Goal: Task Accomplishment & Management: Use online tool/utility

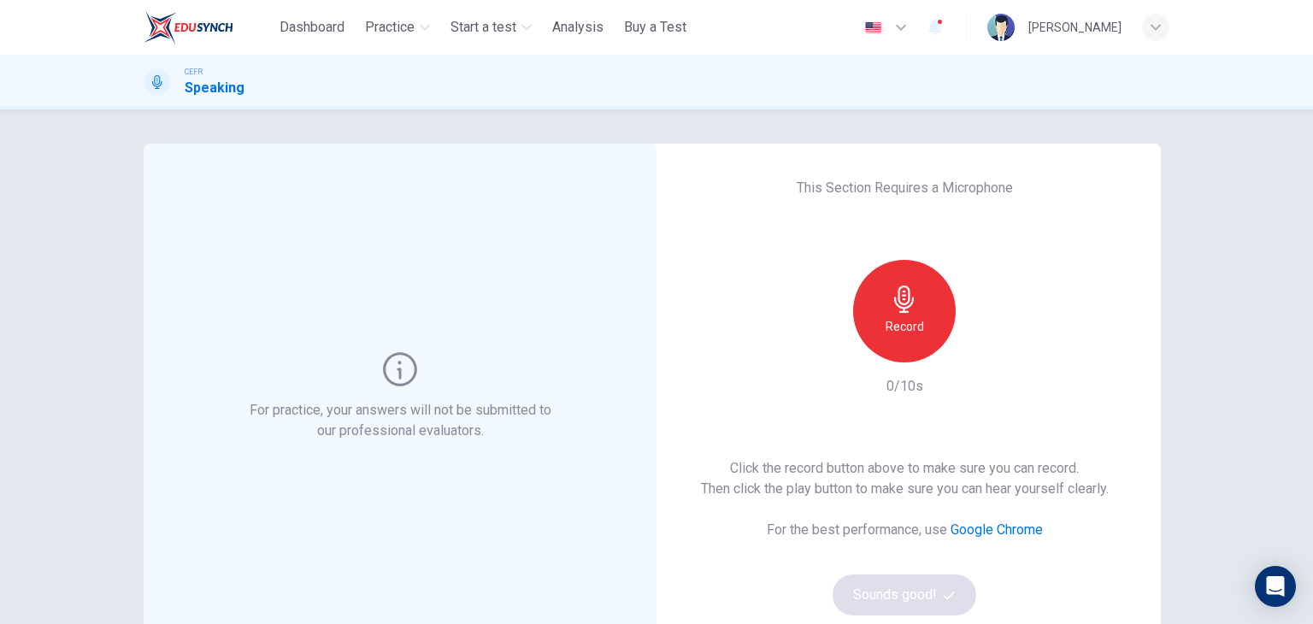
click at [878, 322] on div "Record" at bounding box center [904, 311] width 103 height 103
drag, startPoint x: 992, startPoint y: 532, endPoint x: 870, endPoint y: 314, distance: 249.5
click at [992, 532] on link "Google Chrome" at bounding box center [997, 530] width 92 height 16
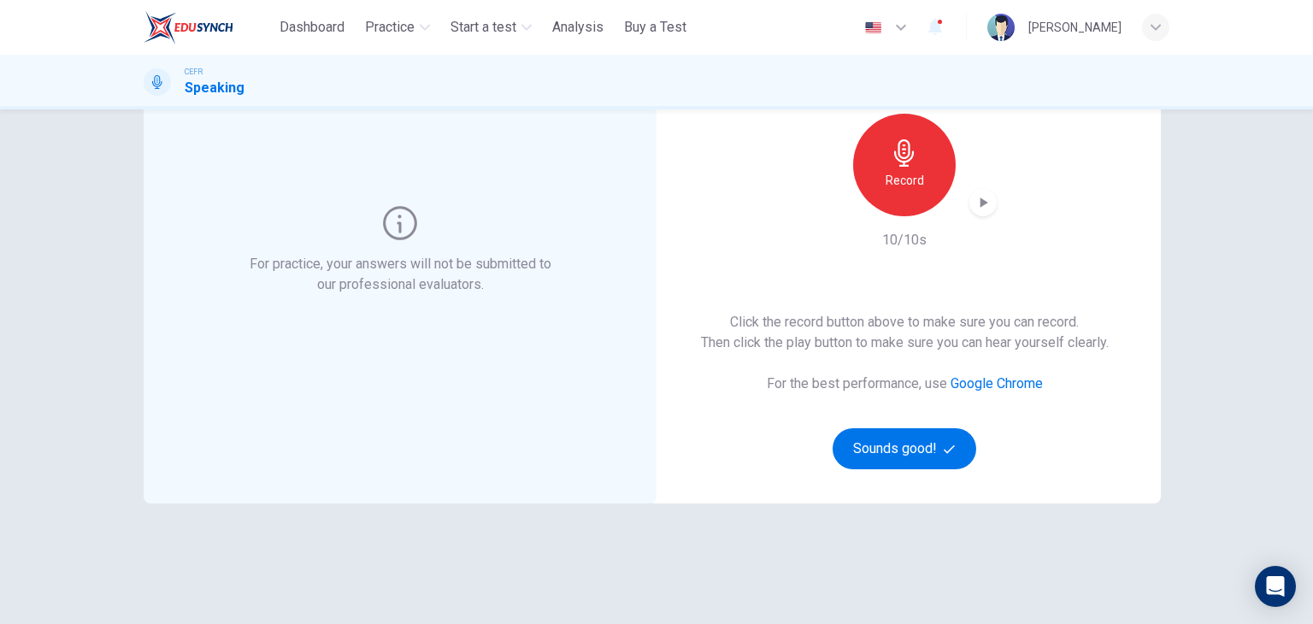
scroll to position [203, 0]
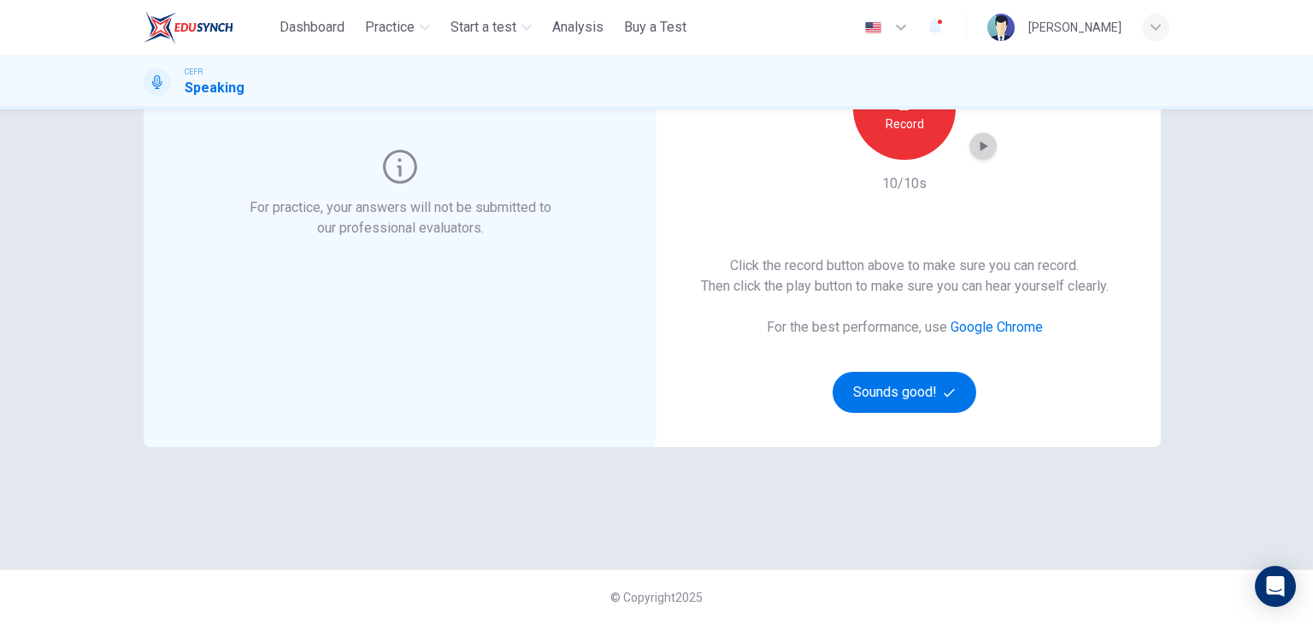
click at [982, 148] on icon "button" at bounding box center [983, 146] width 17 height 17
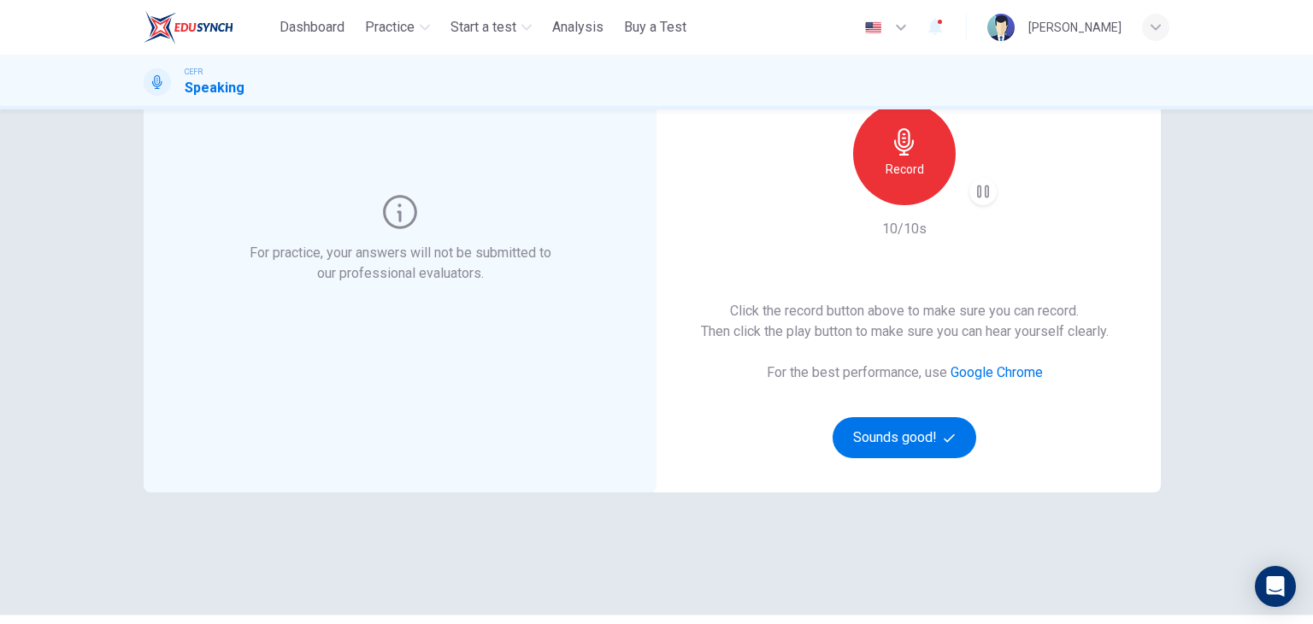
scroll to position [117, 0]
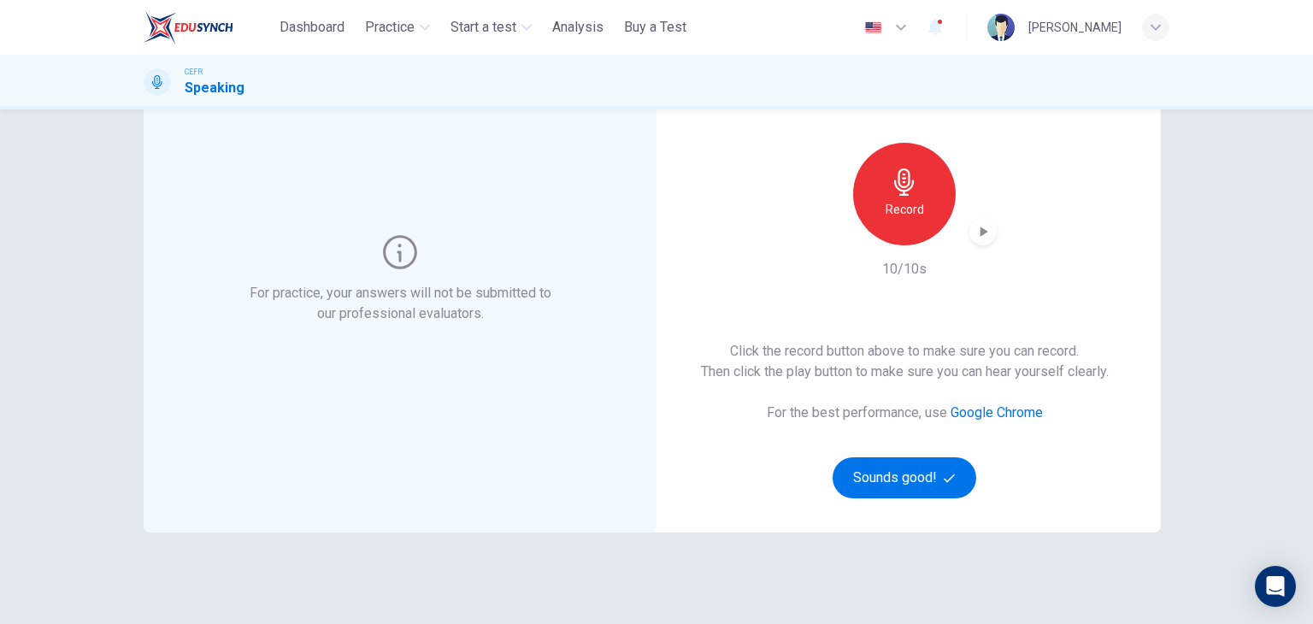
click at [937, 196] on div "Record" at bounding box center [904, 194] width 103 height 103
click at [981, 227] on icon "button" at bounding box center [983, 231] width 17 height 17
click at [926, 218] on div "Record" at bounding box center [904, 194] width 103 height 103
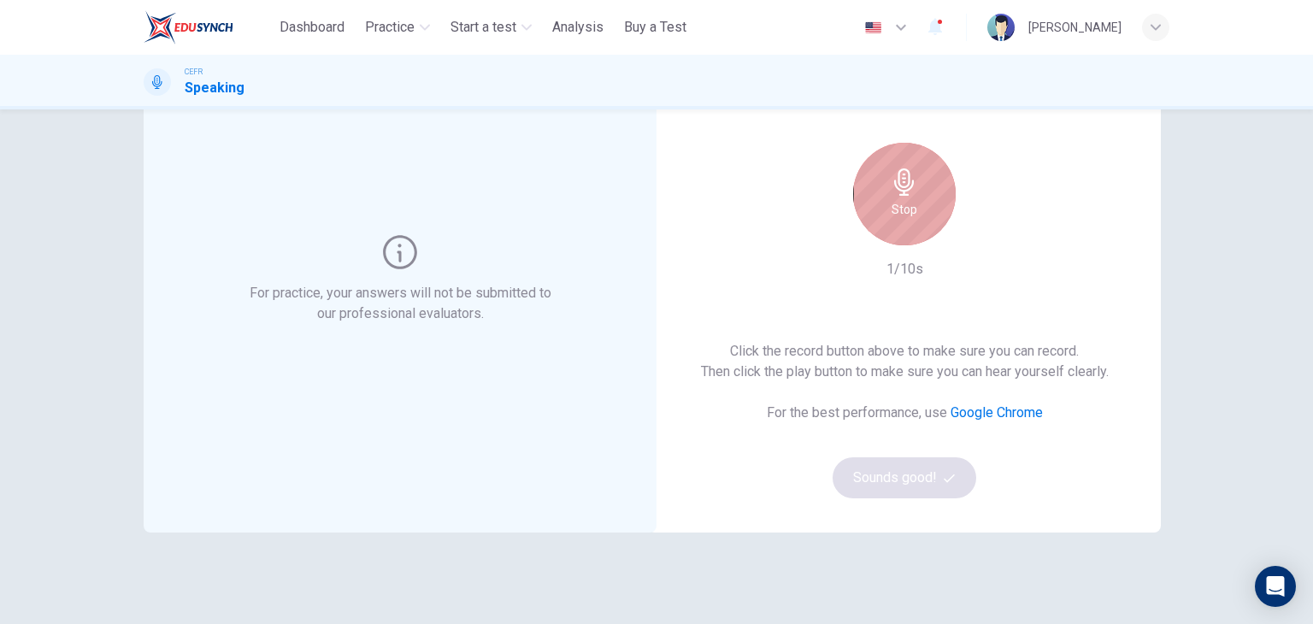
click at [903, 212] on h6 "Stop" at bounding box center [905, 209] width 26 height 21
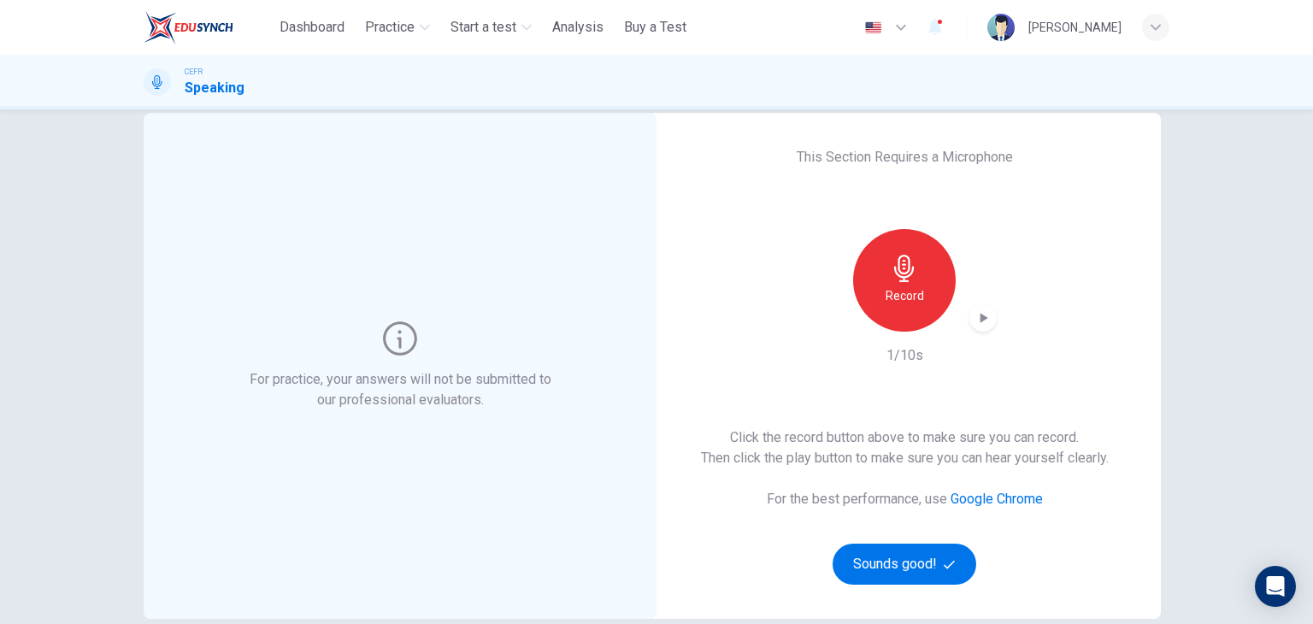
scroll to position [0, 0]
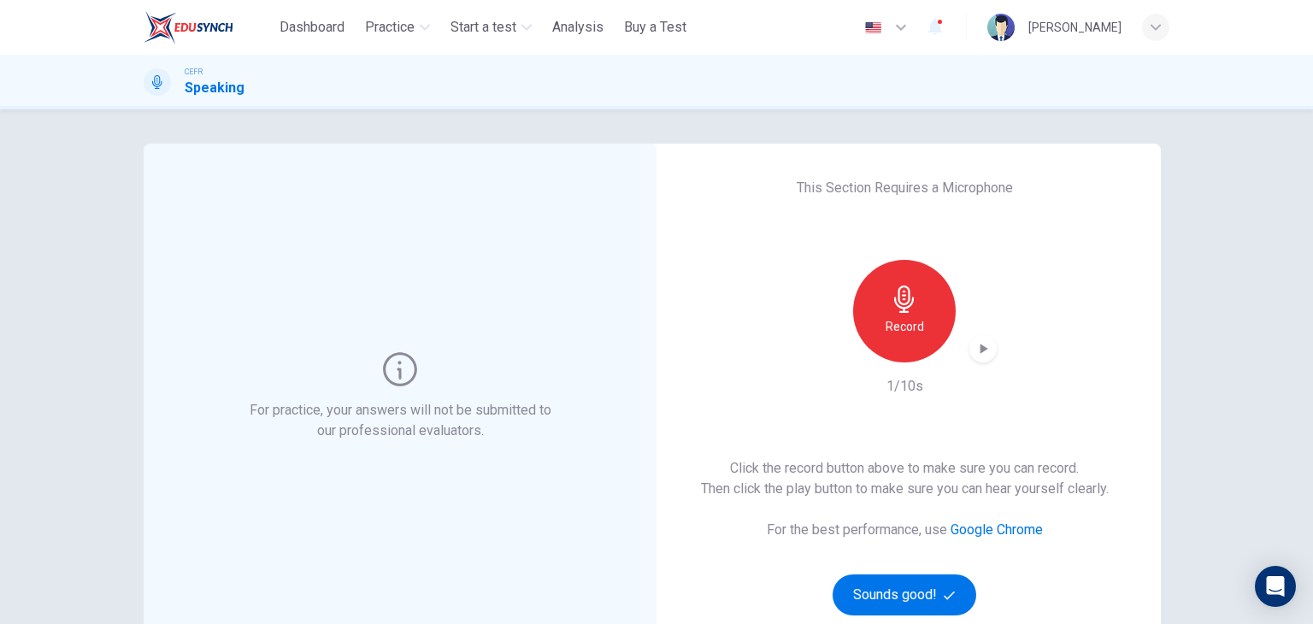
click at [917, 312] on div "Record" at bounding box center [904, 311] width 103 height 103
click at [975, 350] on icon "button" at bounding box center [983, 348] width 17 height 17
click at [979, 347] on icon "button" at bounding box center [983, 348] width 17 height 17
click at [872, 331] on div "Record" at bounding box center [904, 311] width 103 height 103
click at [970, 353] on div "button" at bounding box center [983, 348] width 27 height 27
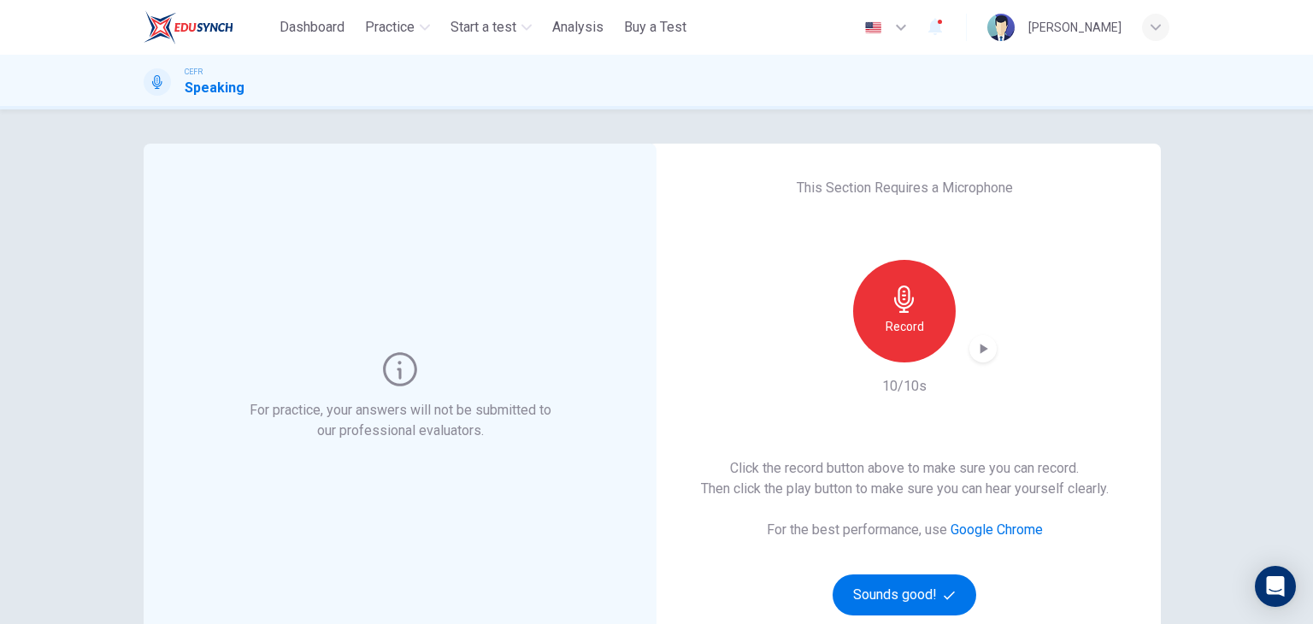
click at [984, 345] on icon "button" at bounding box center [983, 348] width 17 height 17
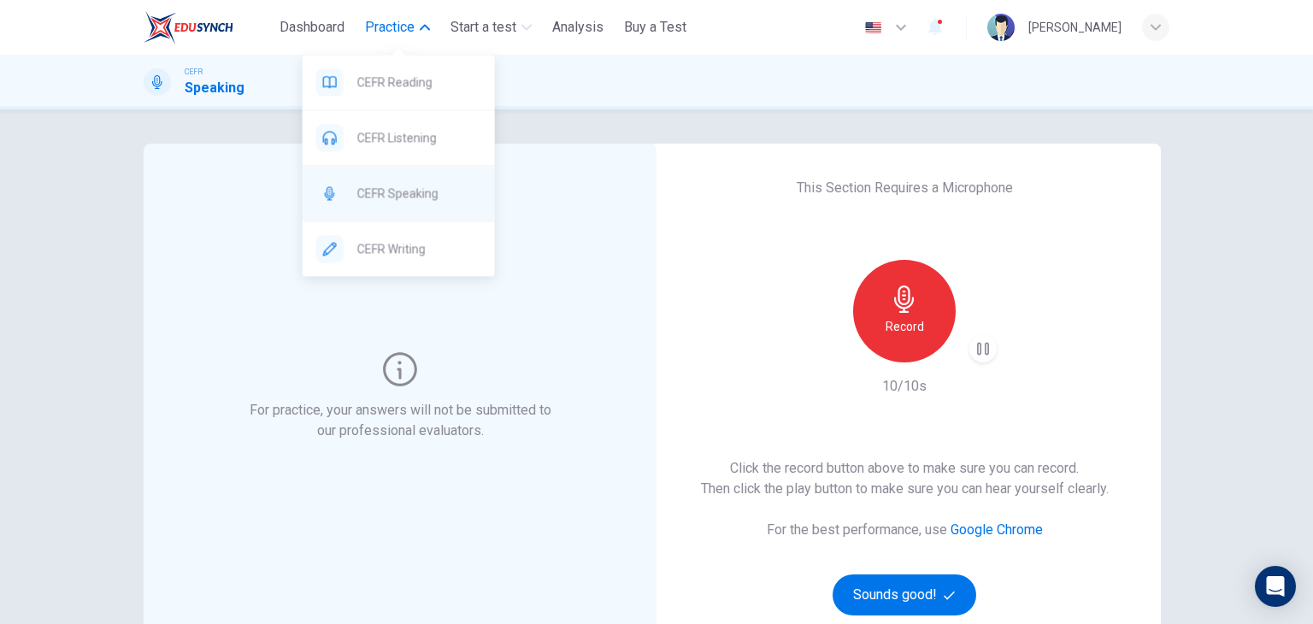
click at [375, 205] on div "CEFR Speaking" at bounding box center [399, 193] width 192 height 55
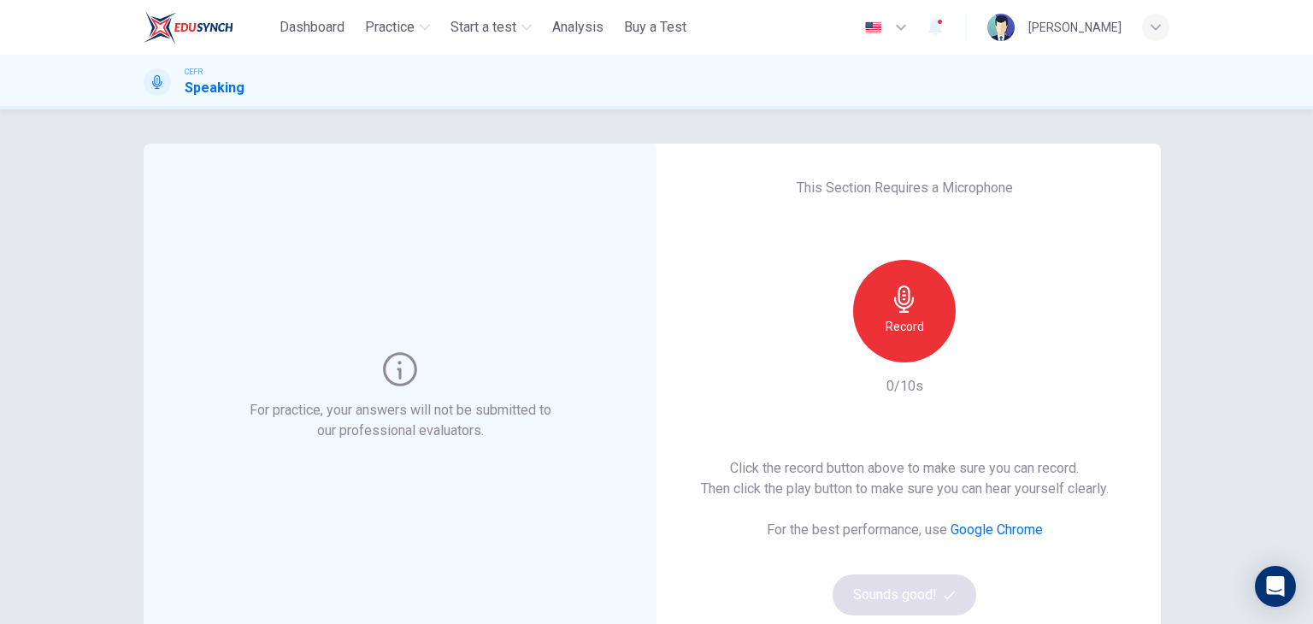
click at [923, 329] on div "Record" at bounding box center [904, 311] width 103 height 103
click at [982, 351] on icon "button" at bounding box center [983, 348] width 17 height 17
click at [981, 347] on icon "button" at bounding box center [985, 349] width 8 height 10
click at [930, 593] on button "Sounds good!" at bounding box center [905, 595] width 144 height 41
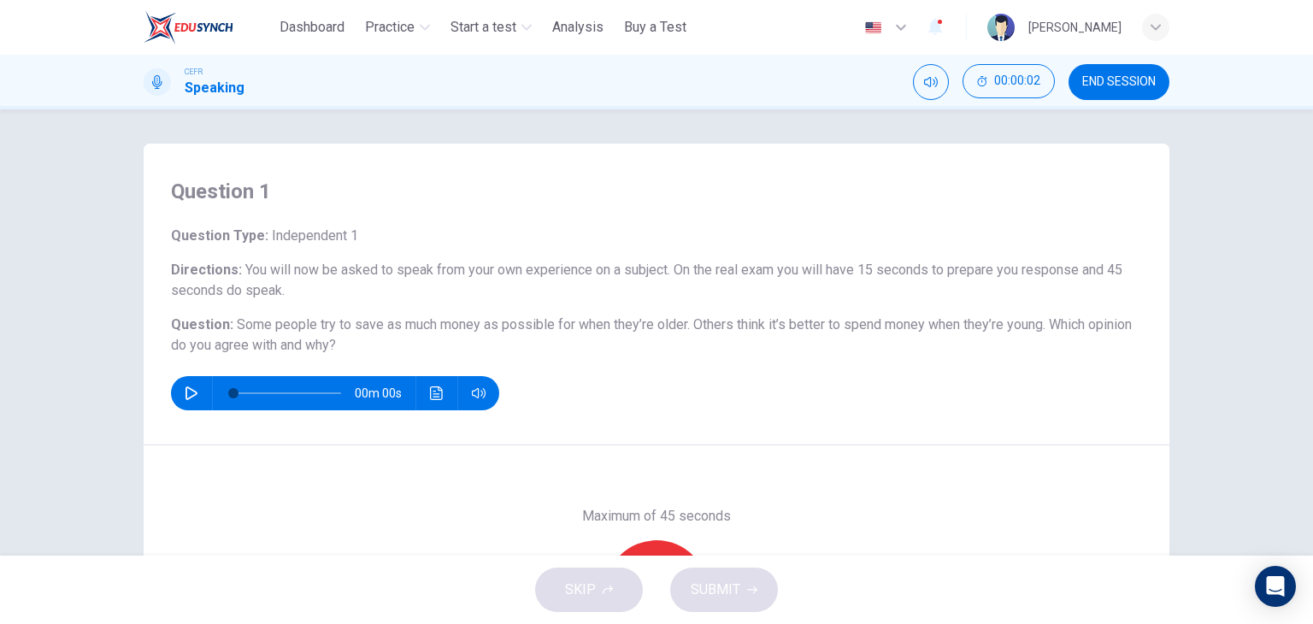
click at [187, 398] on icon "button" at bounding box center [192, 393] width 14 height 14
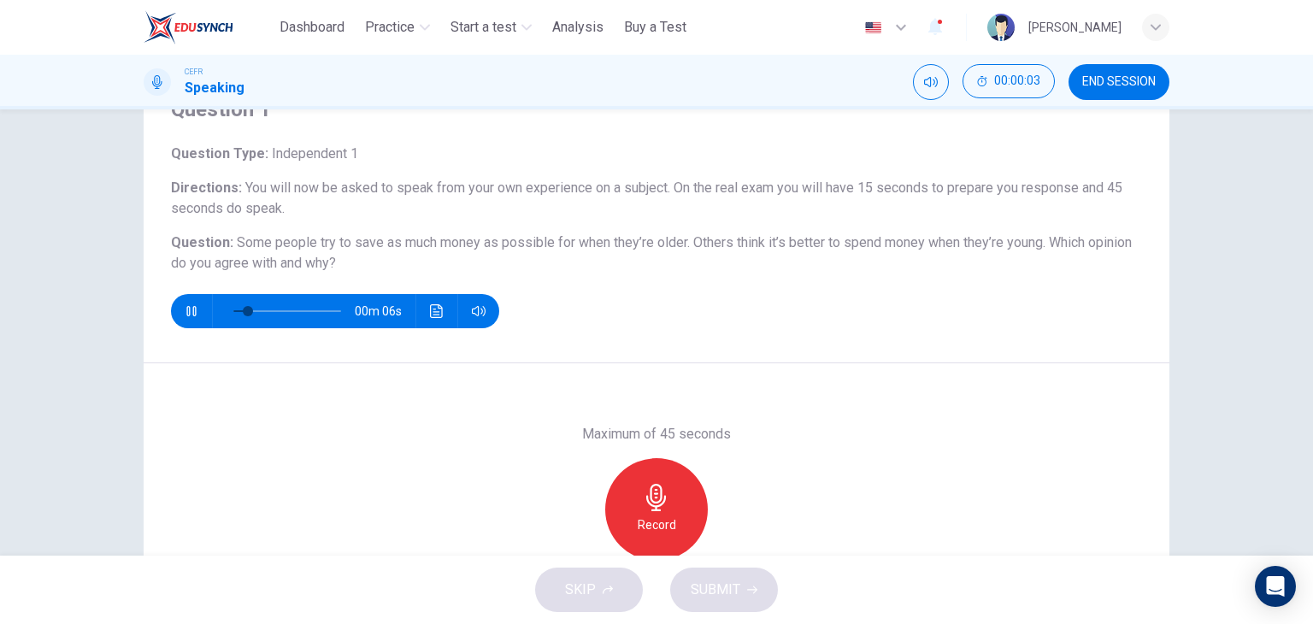
scroll to position [85, 0]
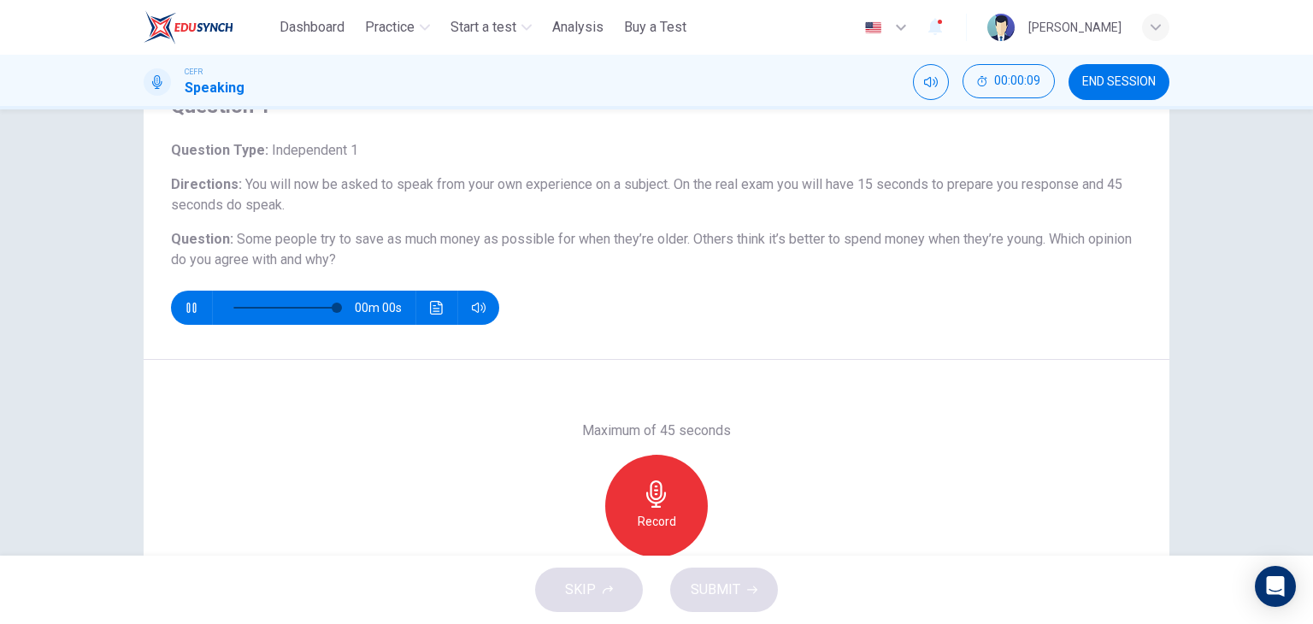
type input "*"
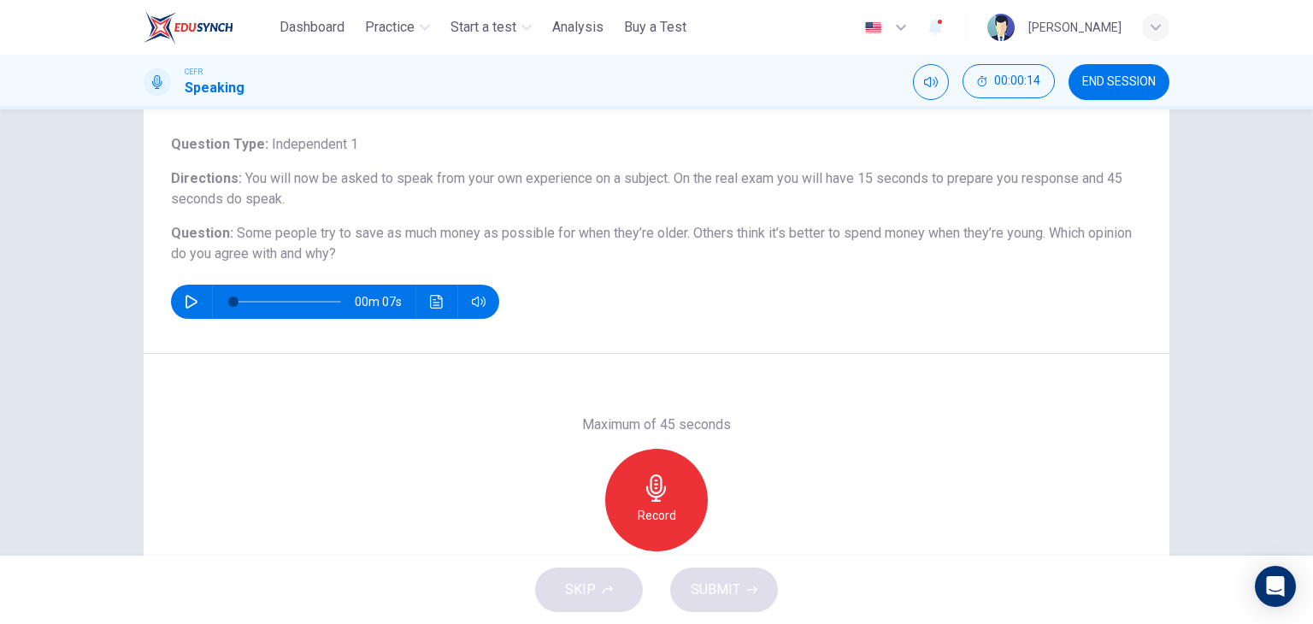
scroll to position [131, 0]
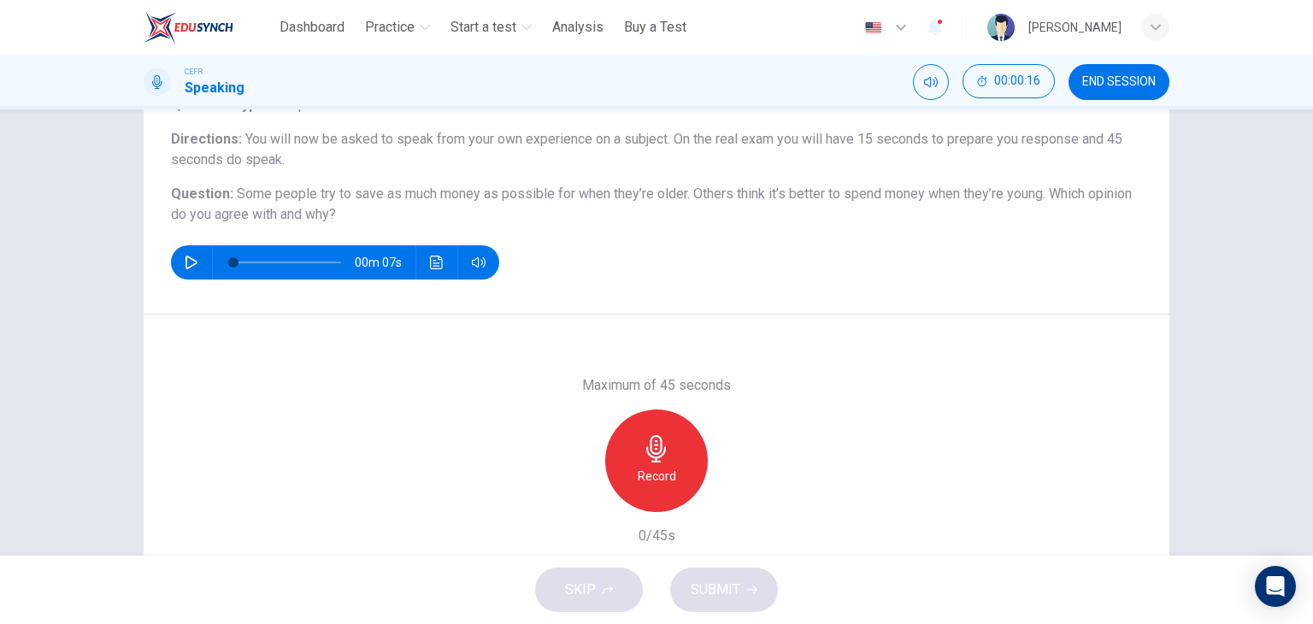
click at [646, 449] on icon "button" at bounding box center [656, 448] width 20 height 27
click at [722, 497] on div "button" at bounding box center [735, 498] width 27 height 27
click at [731, 589] on span "SUBMIT" at bounding box center [716, 590] width 50 height 24
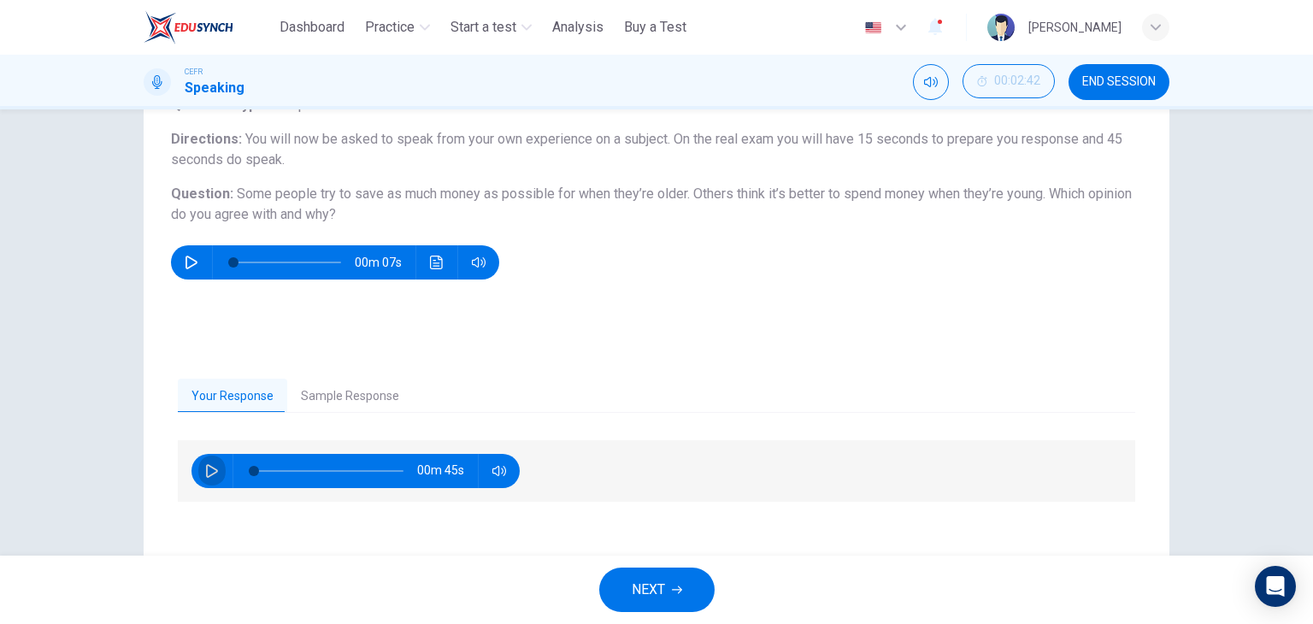
click at [198, 471] on button "button" at bounding box center [211, 471] width 27 height 34
type input "*"
click at [291, 400] on button "Sample Response" at bounding box center [350, 397] width 126 height 36
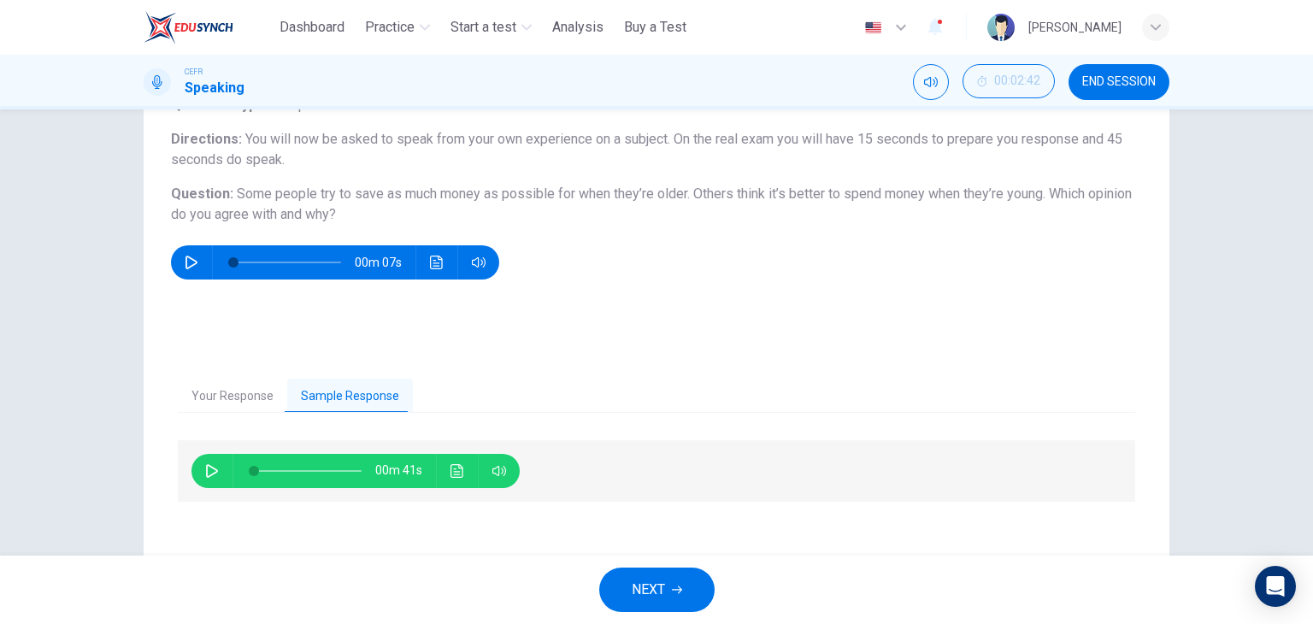
click at [198, 473] on button "button" at bounding box center [211, 471] width 27 height 34
type input "*"
click at [238, 400] on button "Your Response" at bounding box center [232, 397] width 109 height 36
type input "**"
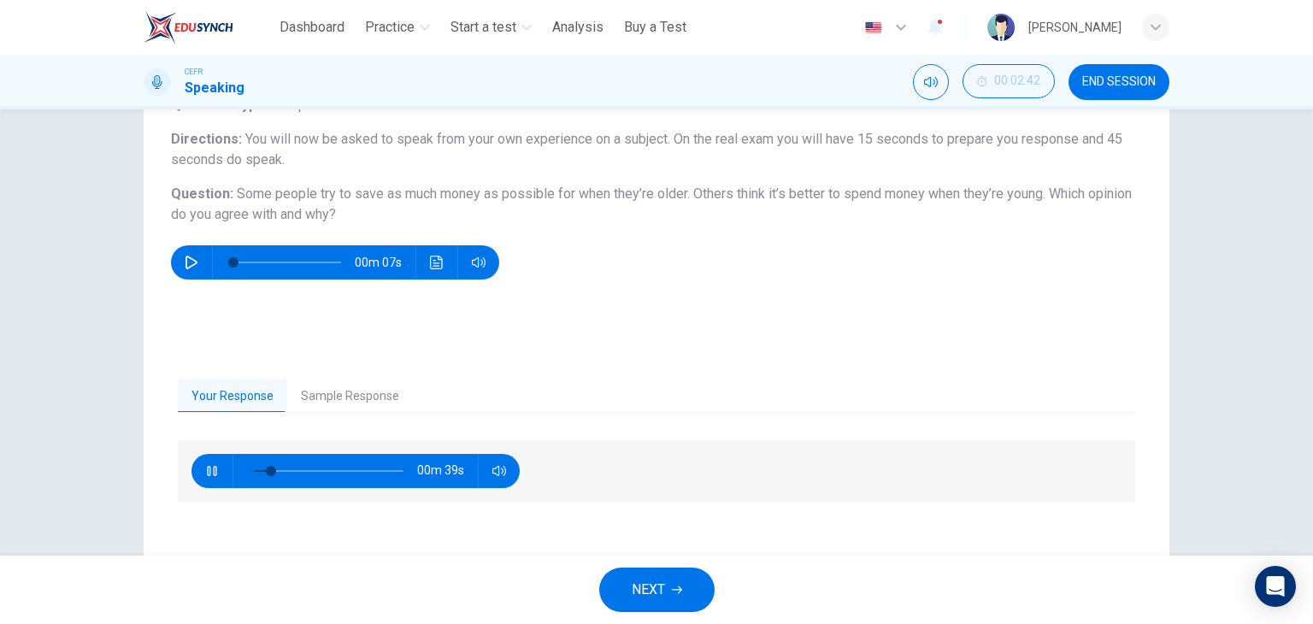
type input "*"
click at [205, 470] on icon "button" at bounding box center [212, 471] width 14 height 14
type input "**"
click at [315, 387] on button "Sample Response" at bounding box center [350, 397] width 126 height 36
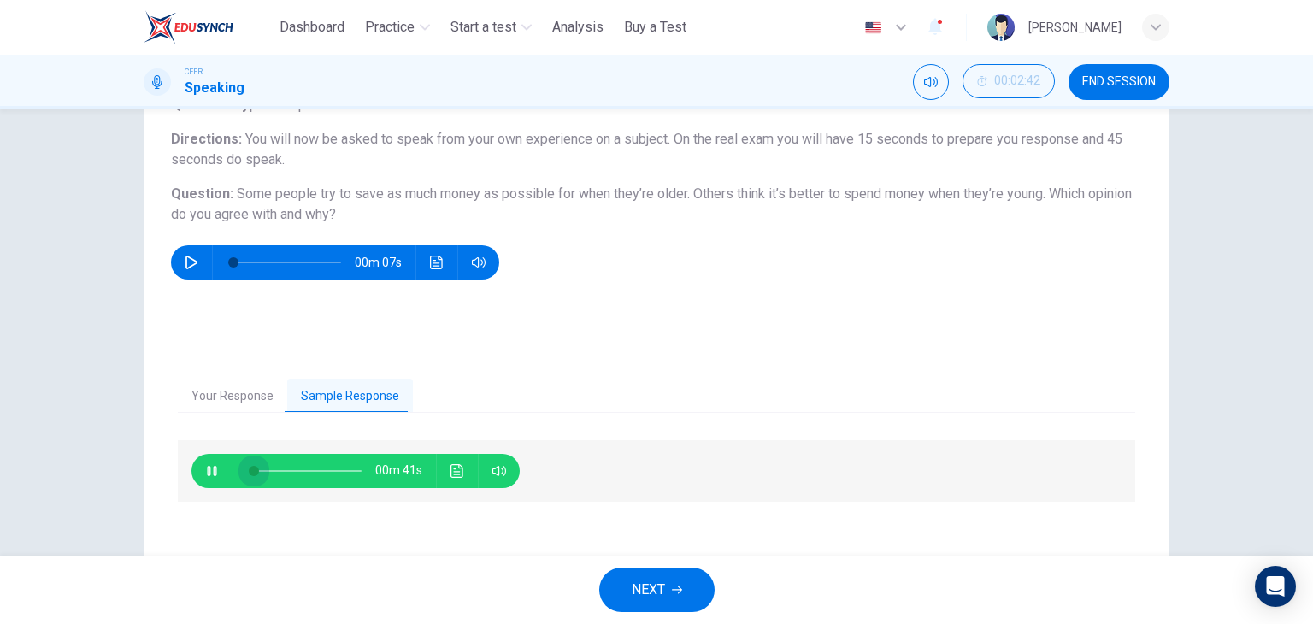
drag, startPoint x: 287, startPoint y: 472, endPoint x: 189, endPoint y: 501, distance: 102.5
click at [198, 504] on div "00m 41s" at bounding box center [657, 513] width 958 height 147
type input "*"
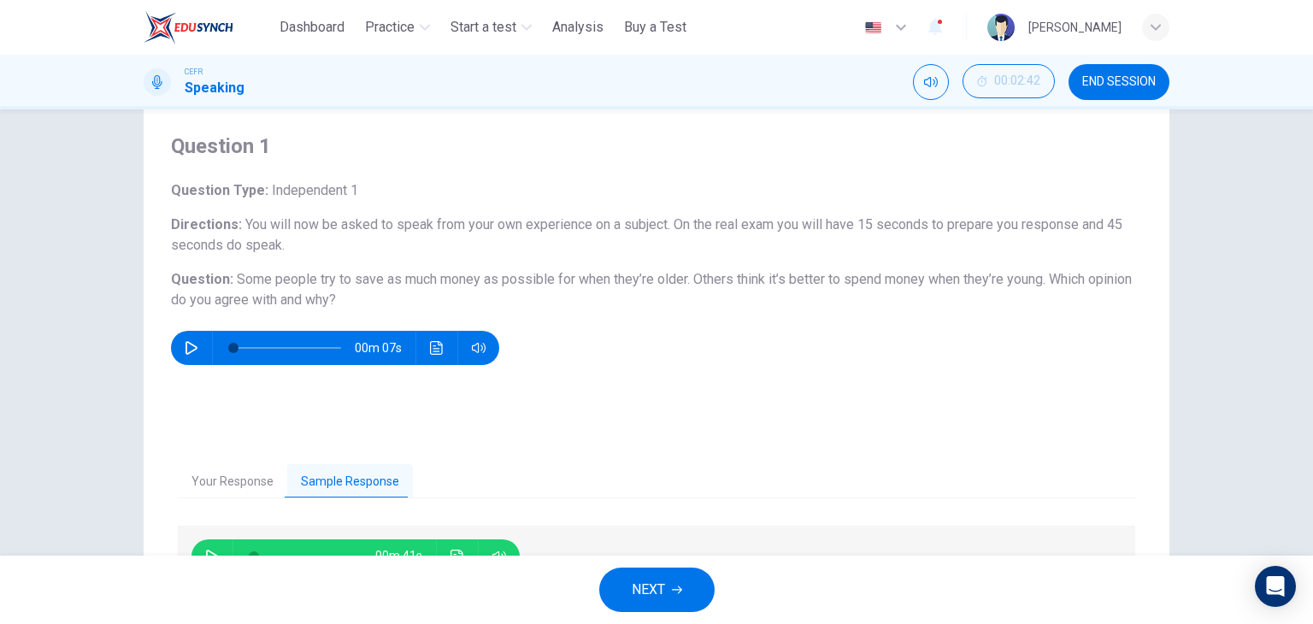
scroll to position [216, 0]
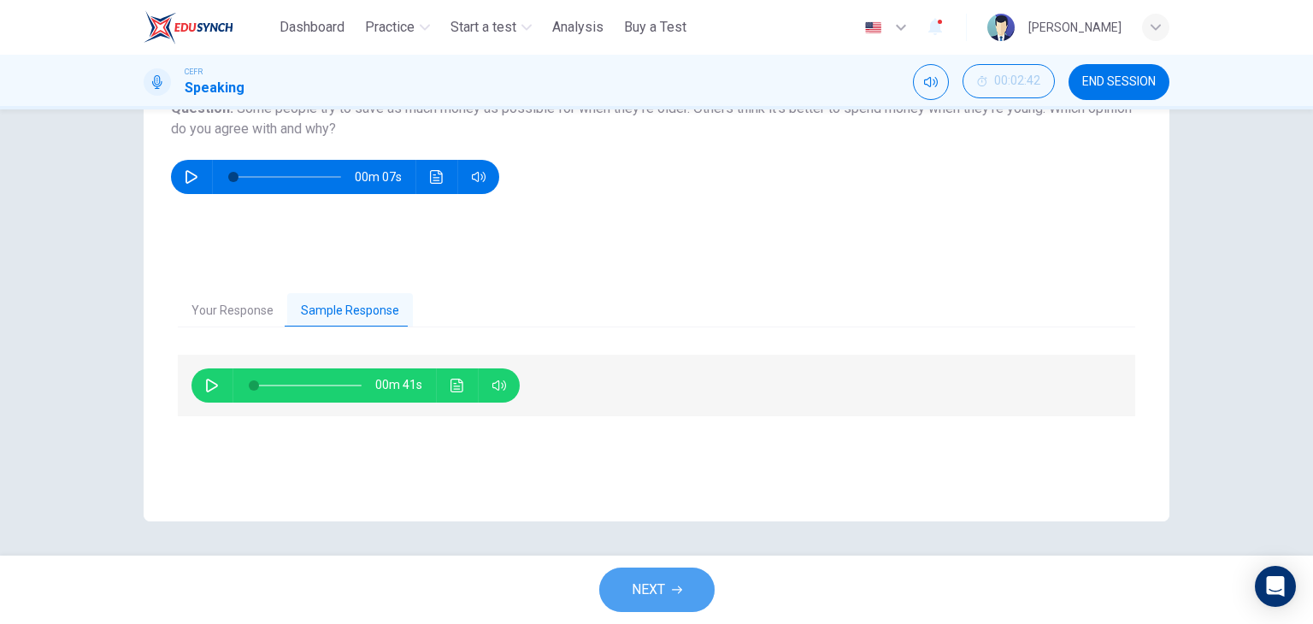
click at [687, 582] on button "NEXT" at bounding box center [656, 590] width 115 height 44
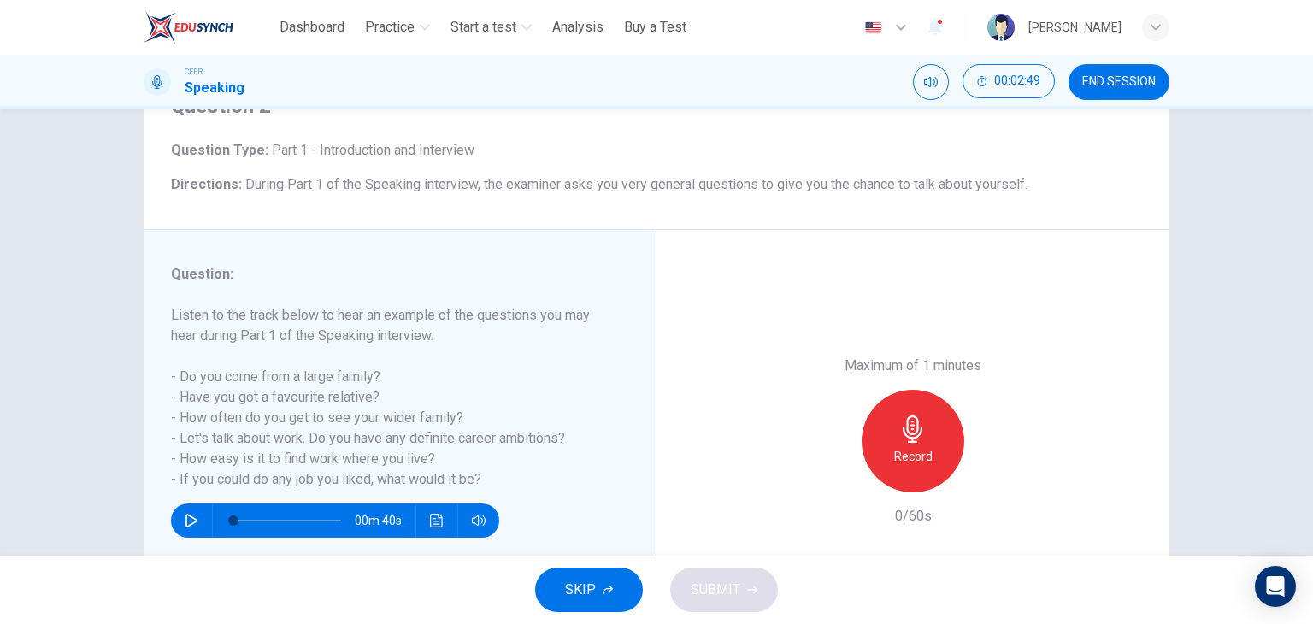
scroll to position [171, 0]
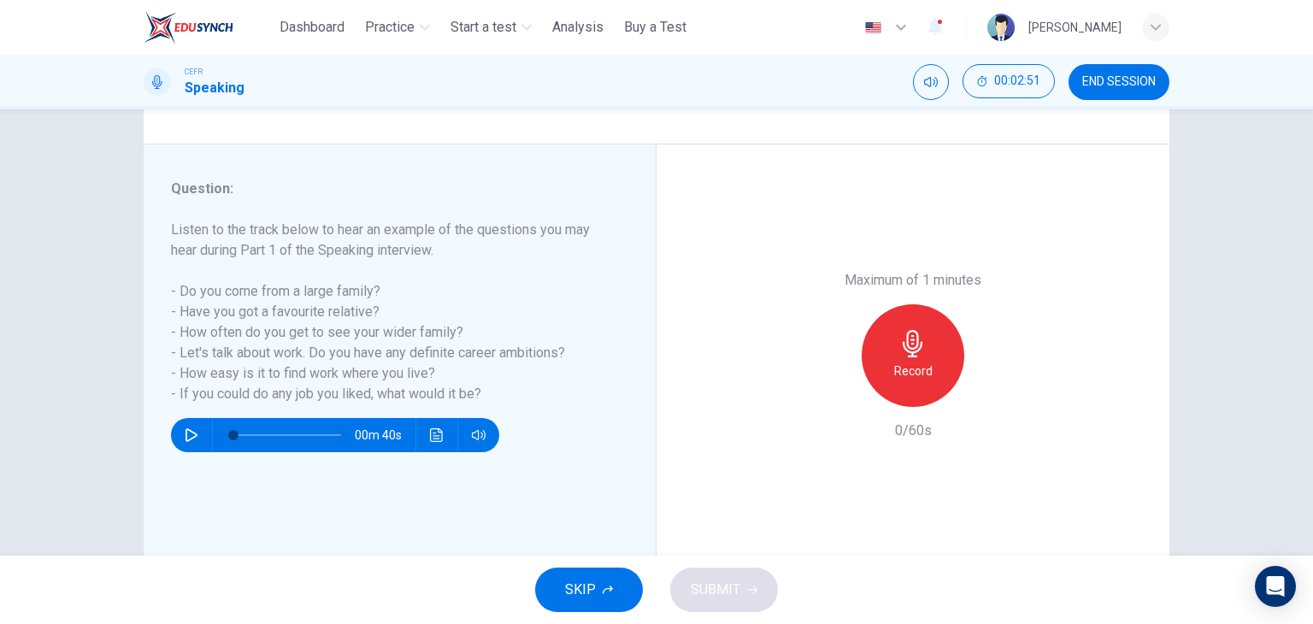
click at [178, 427] on button "button" at bounding box center [191, 435] width 27 height 34
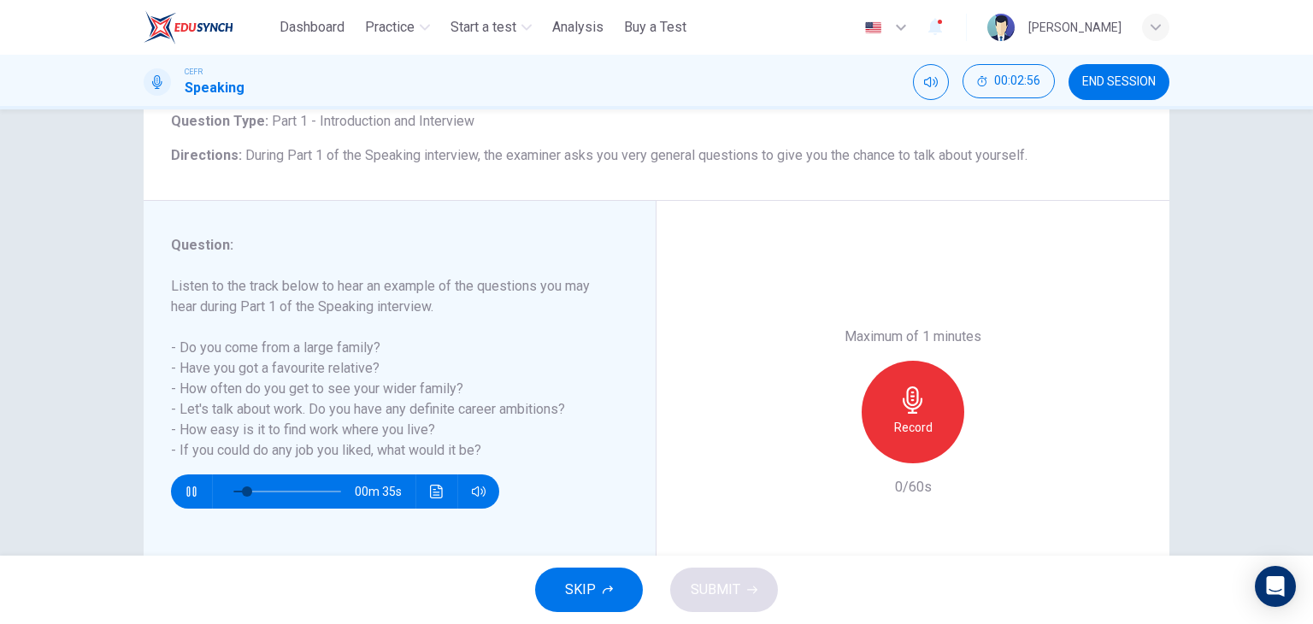
scroll to position [85, 0]
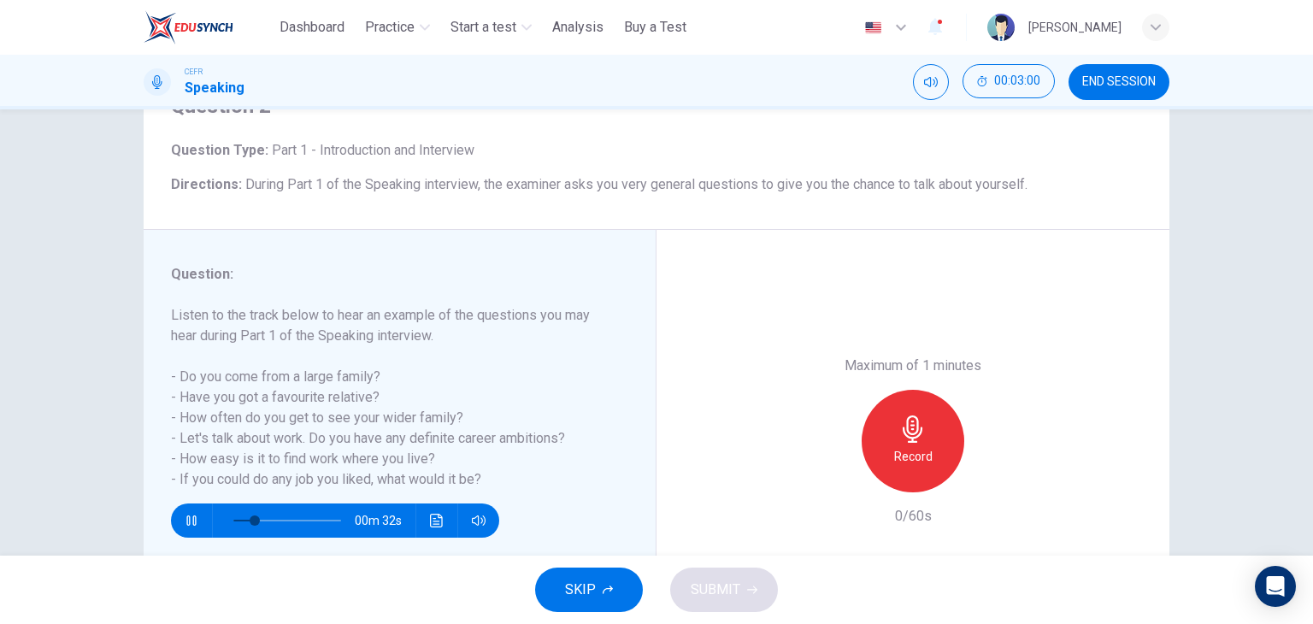
type input "**"
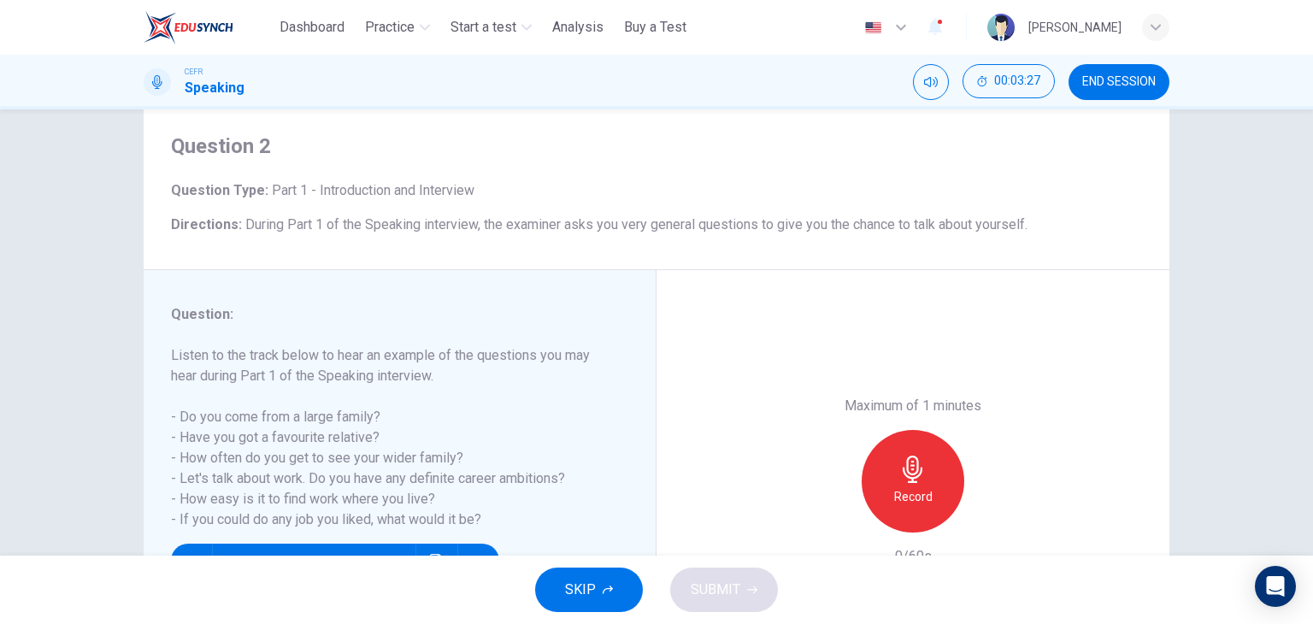
scroll to position [131, 0]
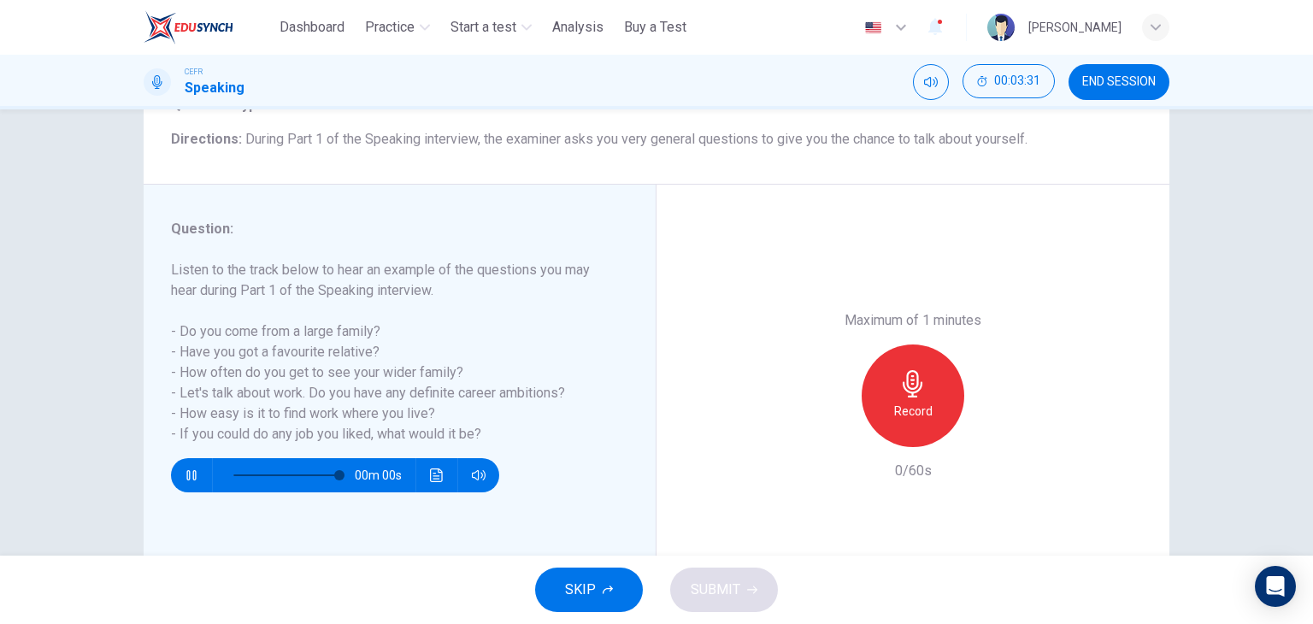
type input "*"
click at [899, 387] on icon "button" at bounding box center [912, 383] width 27 height 27
click at [990, 435] on icon "button" at bounding box center [991, 433] width 17 height 17
click at [1085, 90] on button "END SESSION" at bounding box center [1119, 82] width 101 height 36
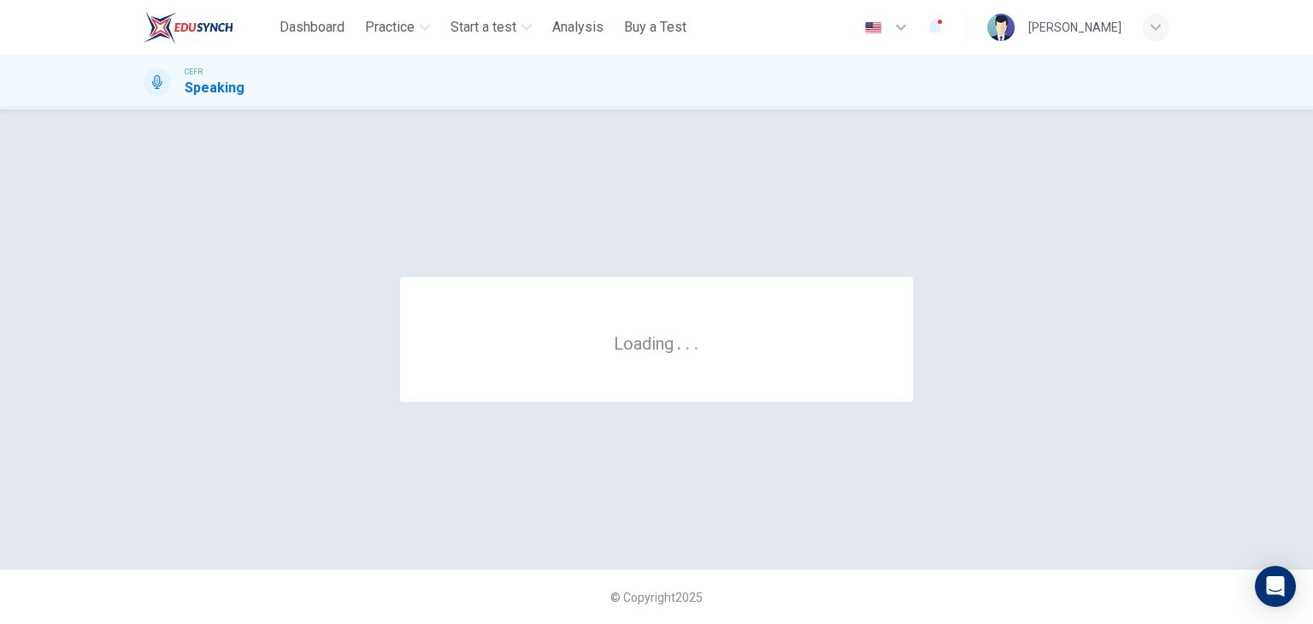
scroll to position [0, 0]
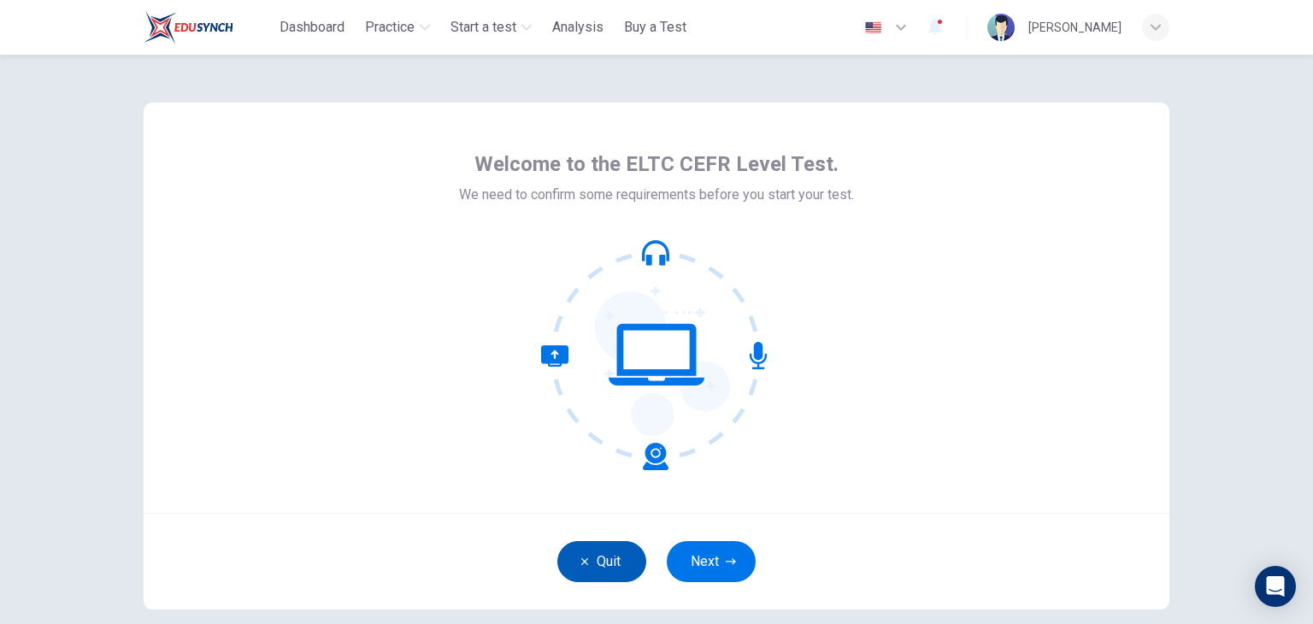
click at [581, 561] on icon "button" at bounding box center [584, 561] width 7 height 7
